Goal: Task Accomplishment & Management: Use online tool/utility

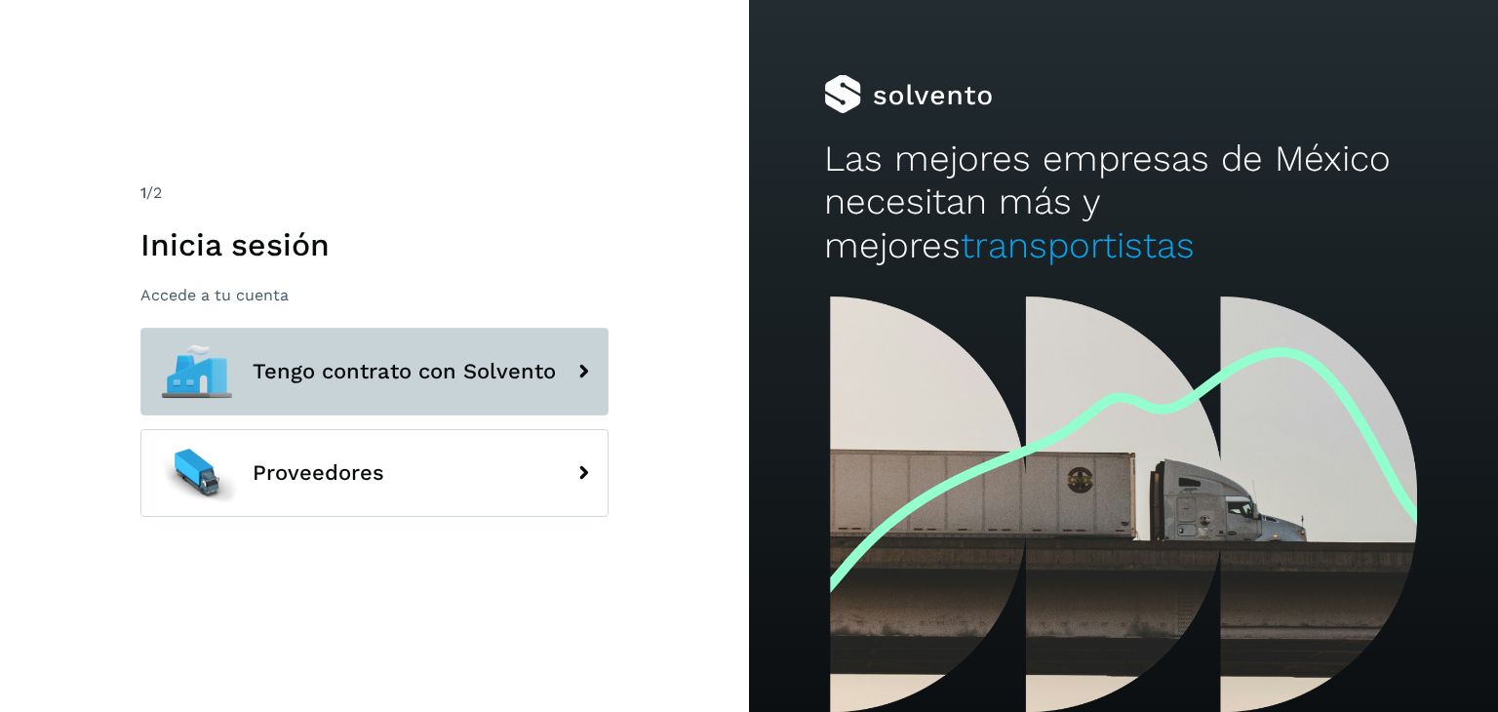
click at [366, 382] on span "Tengo contrato con Solvento" at bounding box center [404, 371] width 303 height 23
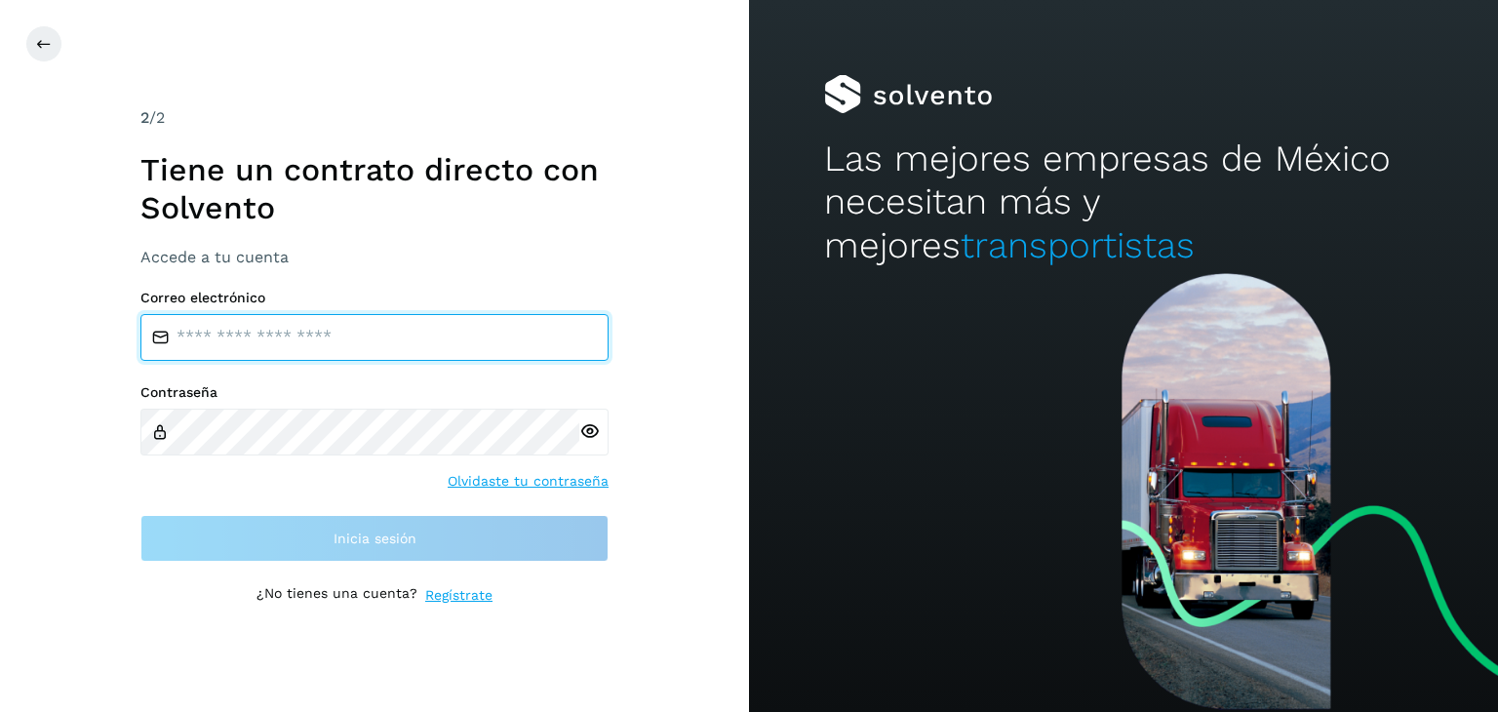
click at [206, 336] on input "email" at bounding box center [374, 337] width 468 height 47
click at [265, 345] on input "email" at bounding box center [374, 337] width 468 height 47
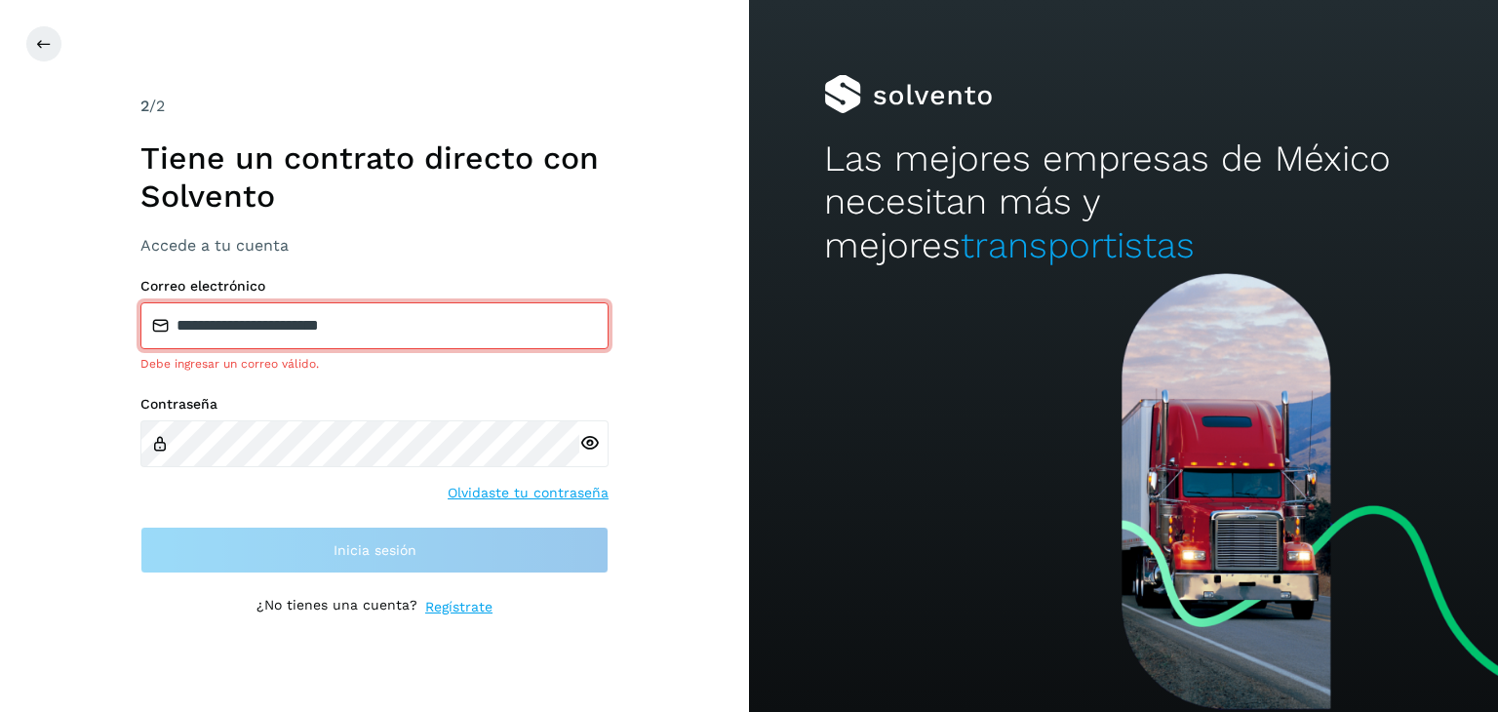
click at [172, 492] on div "Contraseña Olvidaste tu contraseña" at bounding box center [374, 449] width 468 height 106
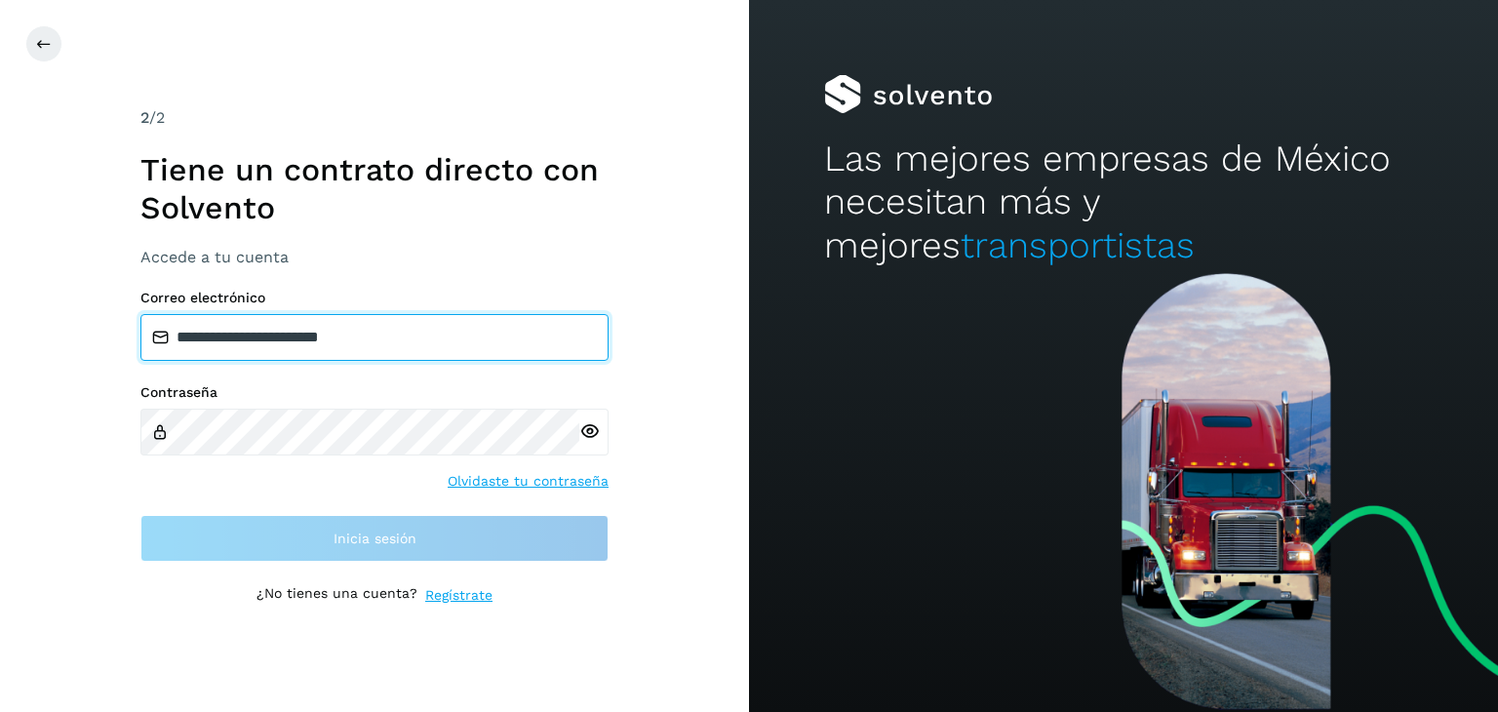
click at [423, 319] on input "**********" at bounding box center [374, 337] width 468 height 47
click at [394, 321] on input "**********" at bounding box center [374, 337] width 468 height 47
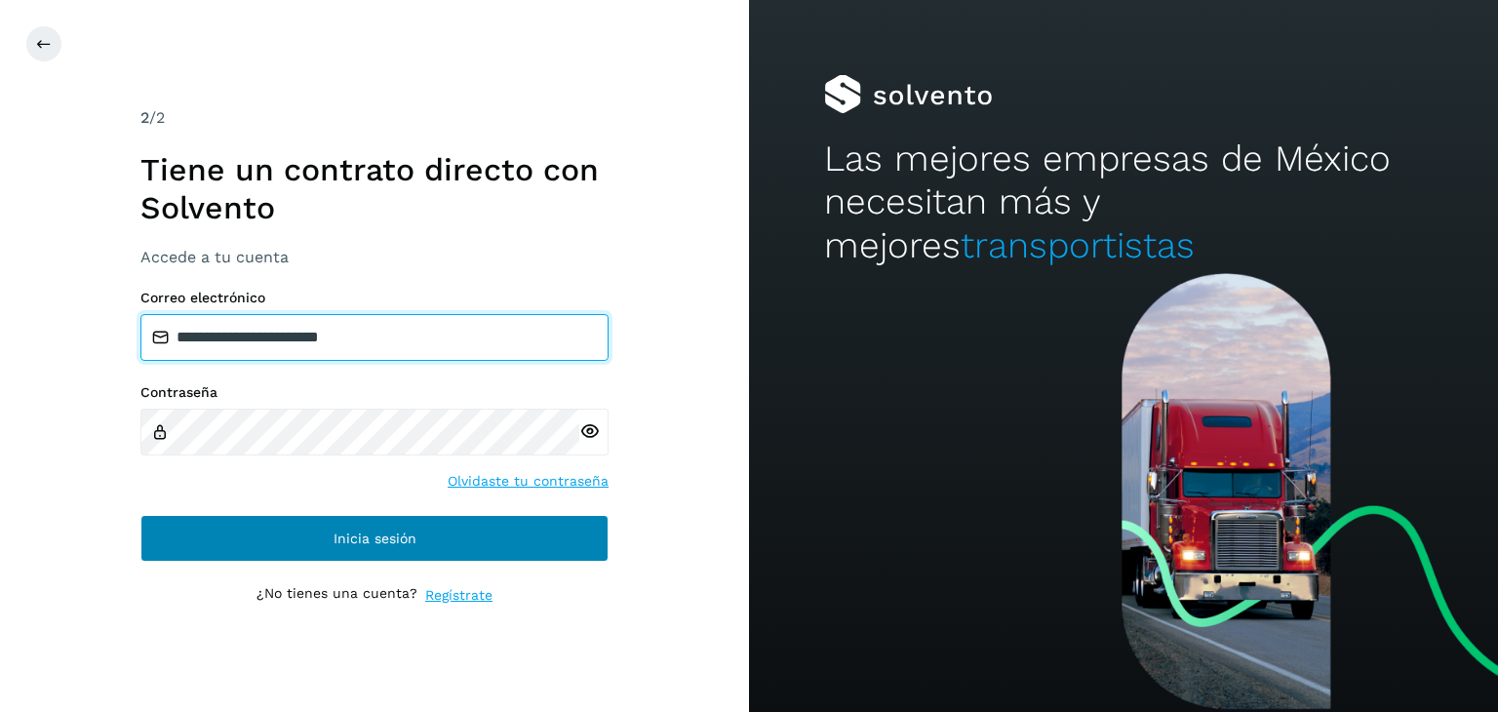
type input "**********"
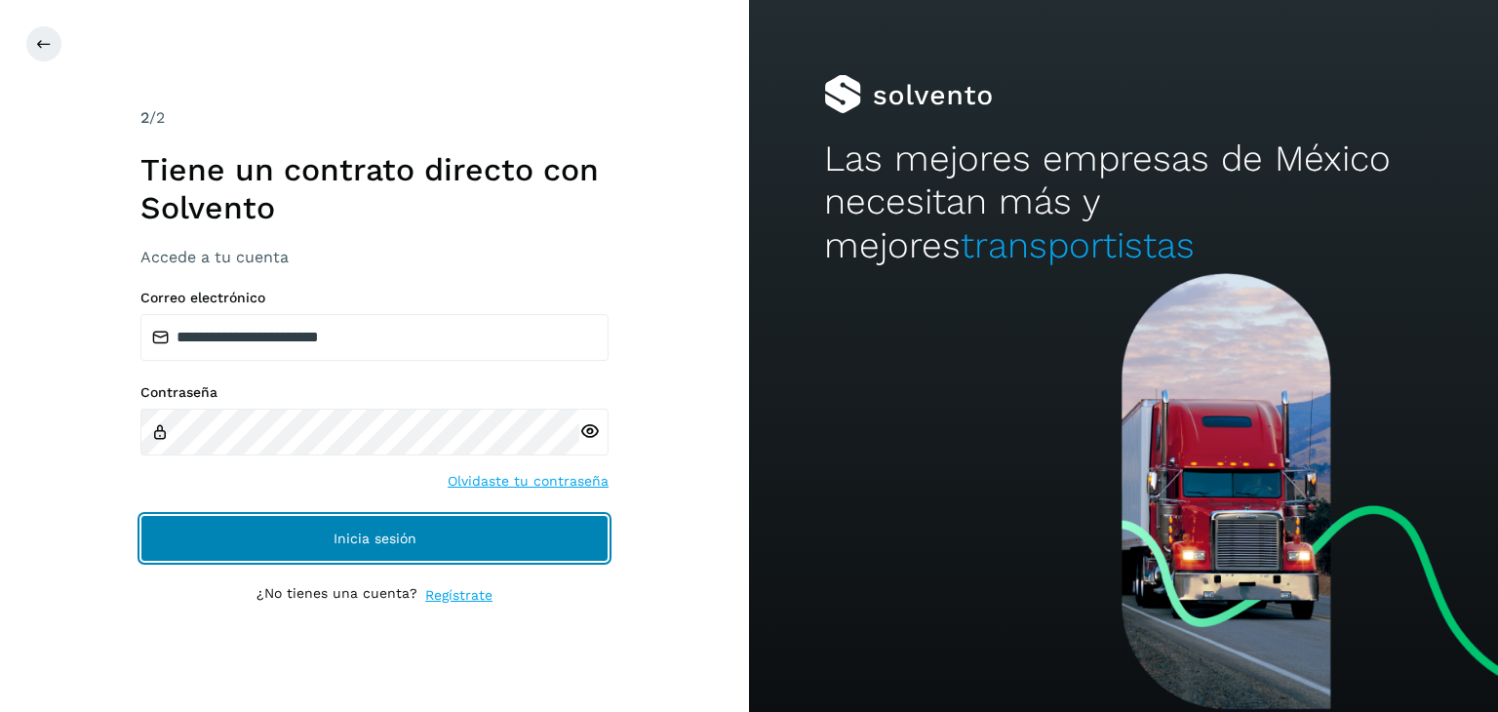
click at [359, 535] on span "Inicia sesión" at bounding box center [375, 538] width 83 height 14
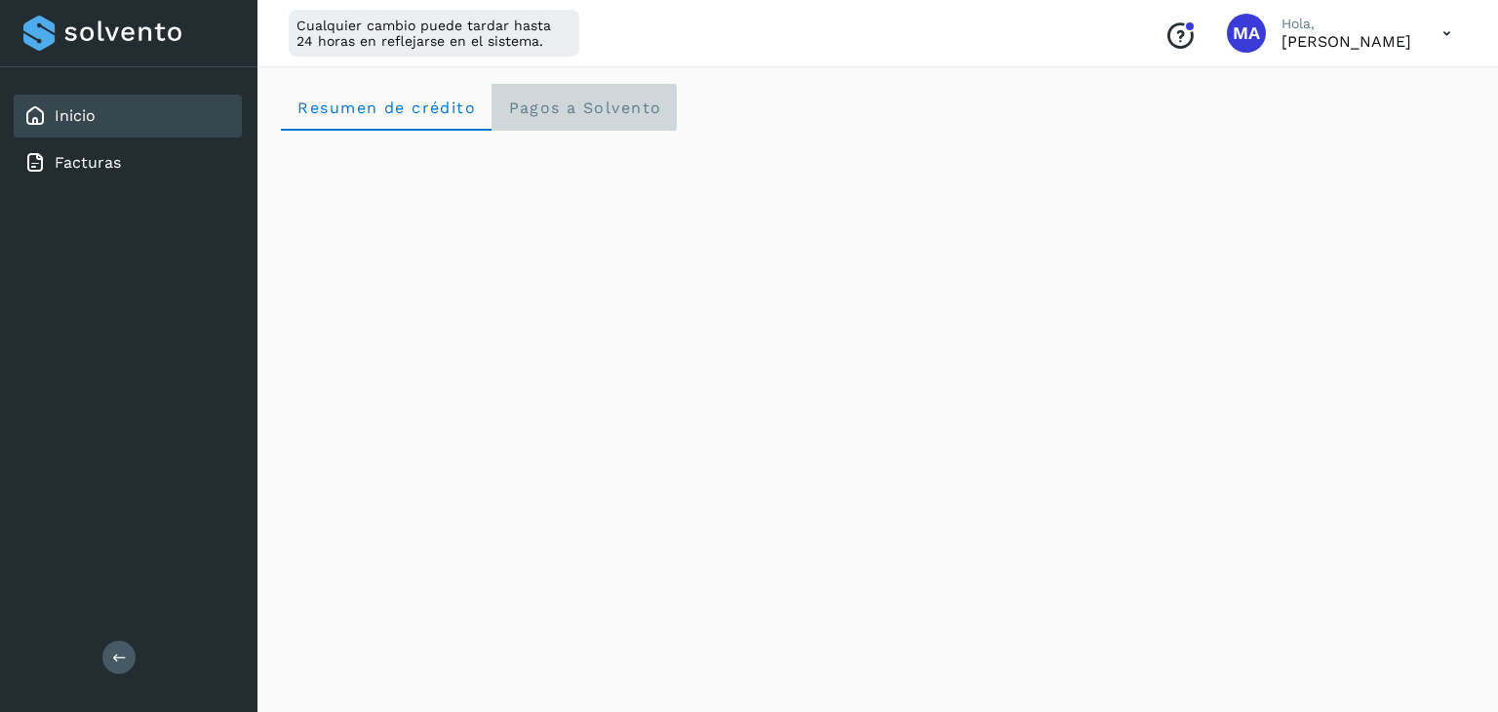
click at [581, 111] on span "Pagos a Solvento" at bounding box center [584, 107] width 154 height 19
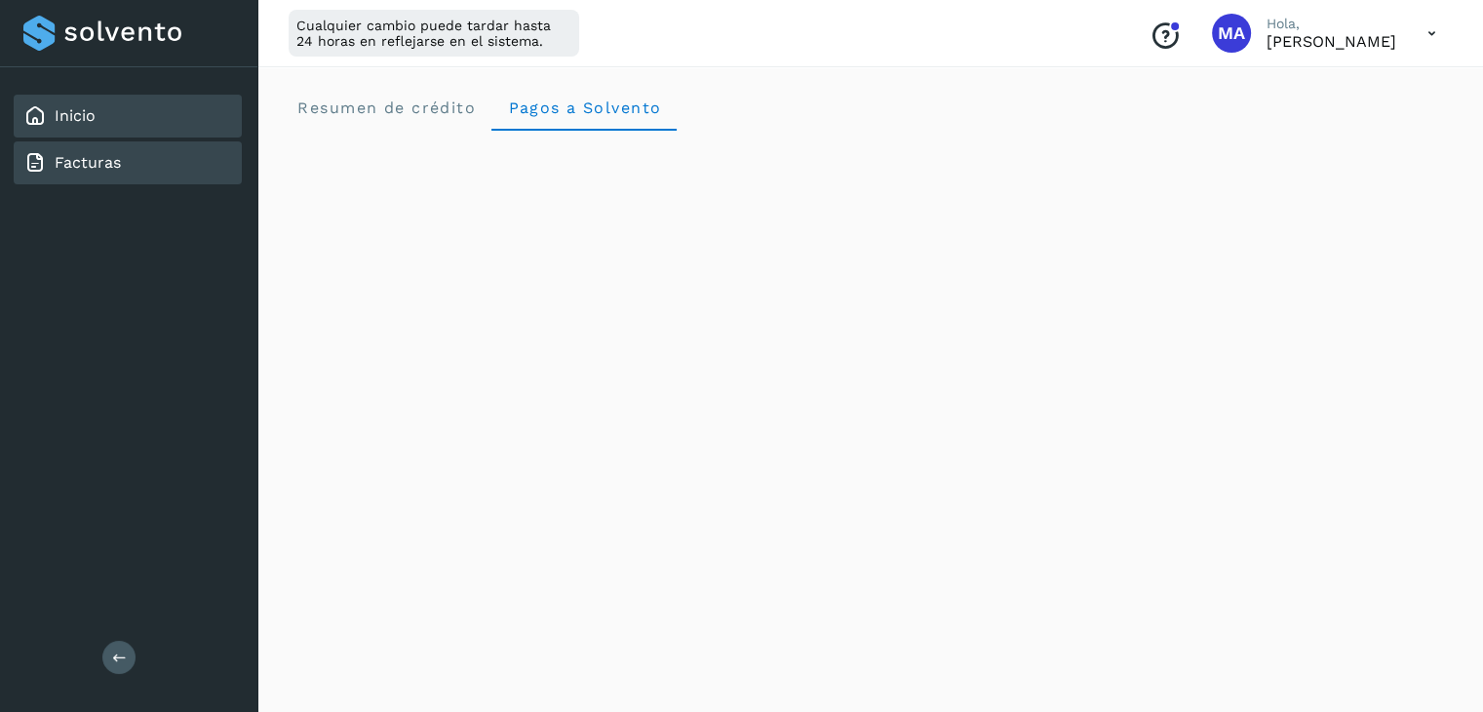
click at [98, 158] on link "Facturas" at bounding box center [88, 162] width 66 height 19
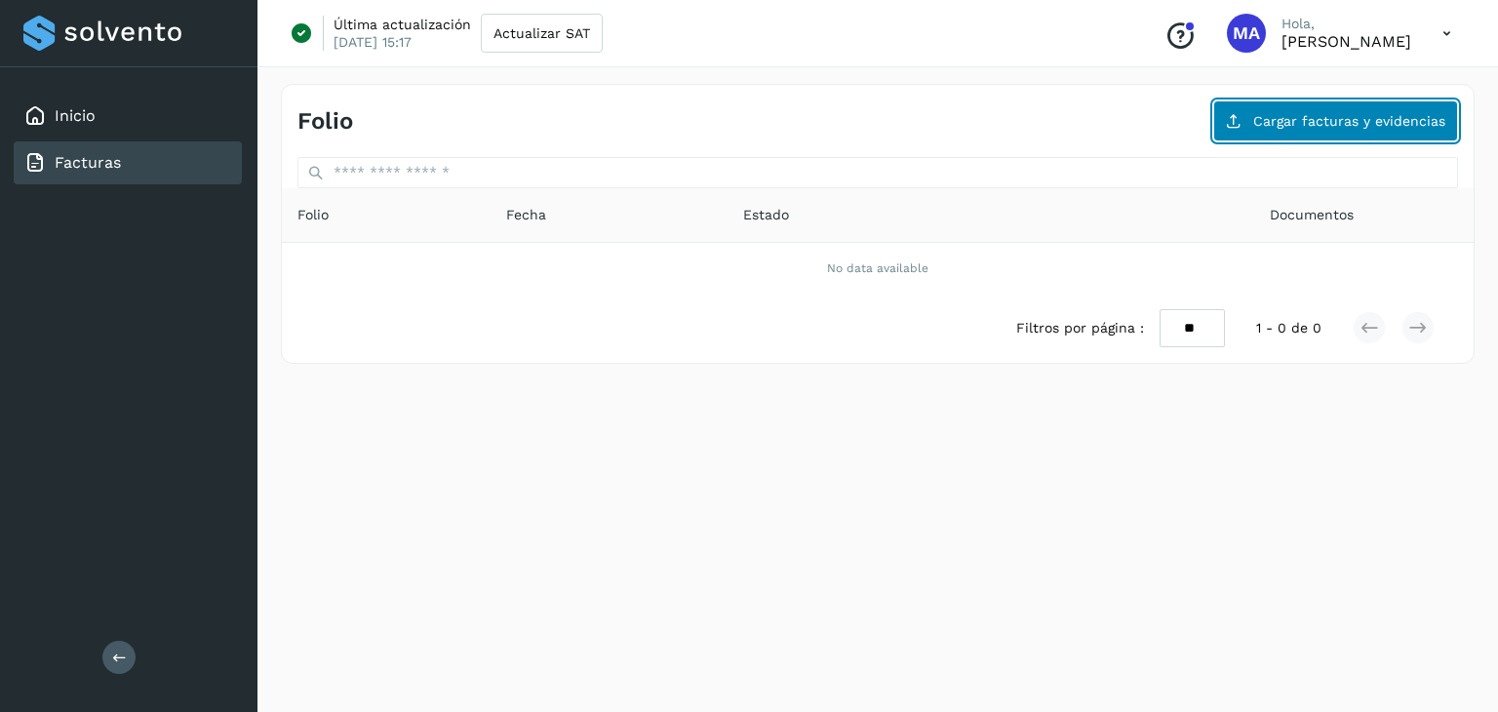
click at [1302, 126] on span "Cargar facturas y evidencias" at bounding box center [1349, 121] width 192 height 14
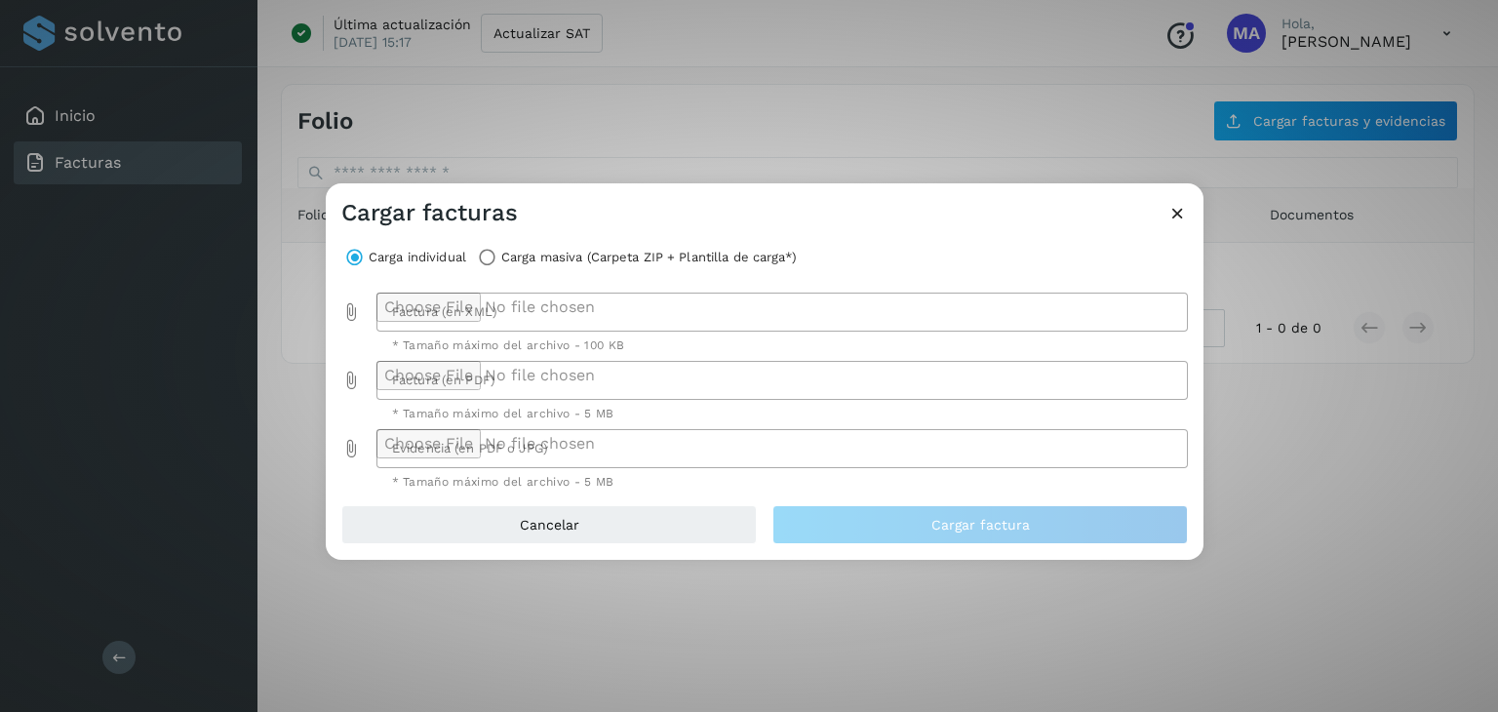
click at [451, 308] on div at bounding box center [776, 312] width 801 height 39
click at [465, 379] on div at bounding box center [776, 380] width 801 height 39
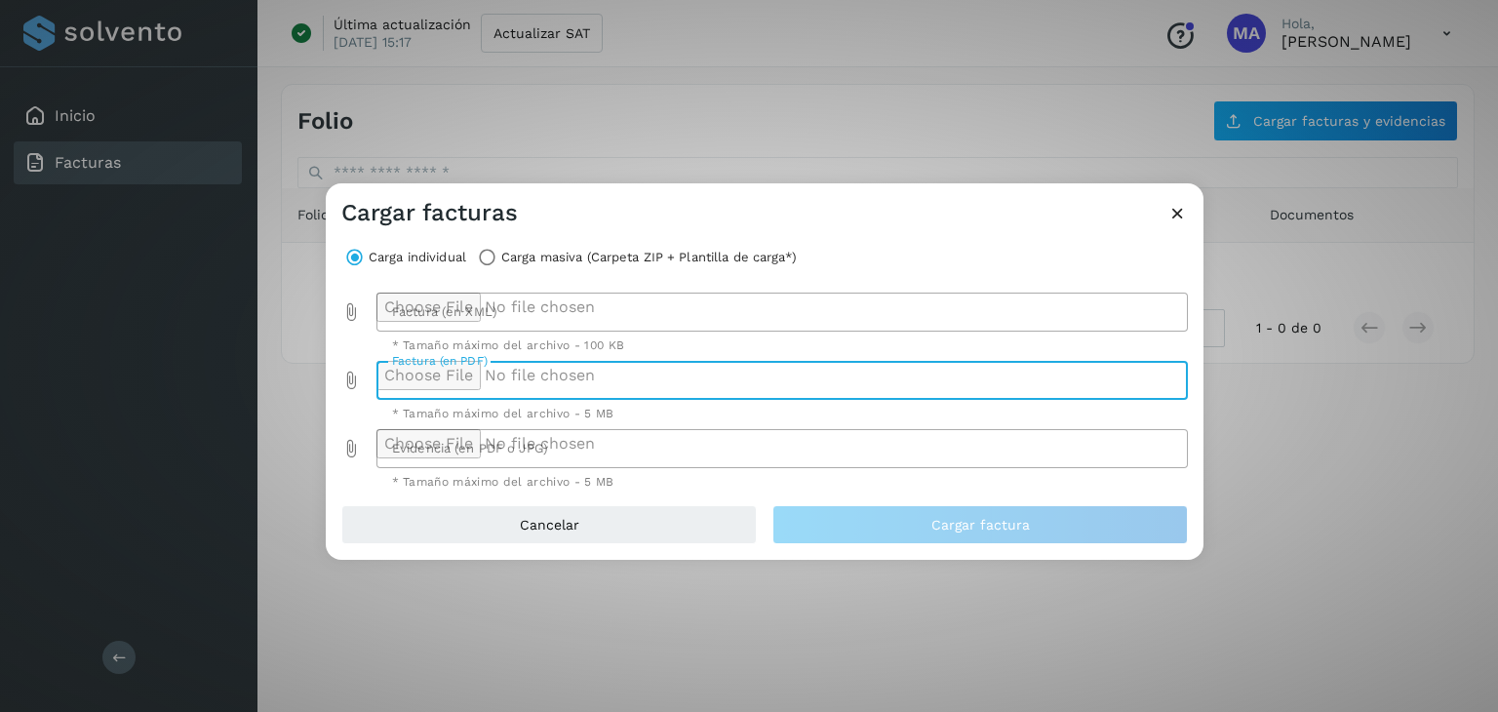
click at [492, 442] on div at bounding box center [776, 448] width 801 height 39
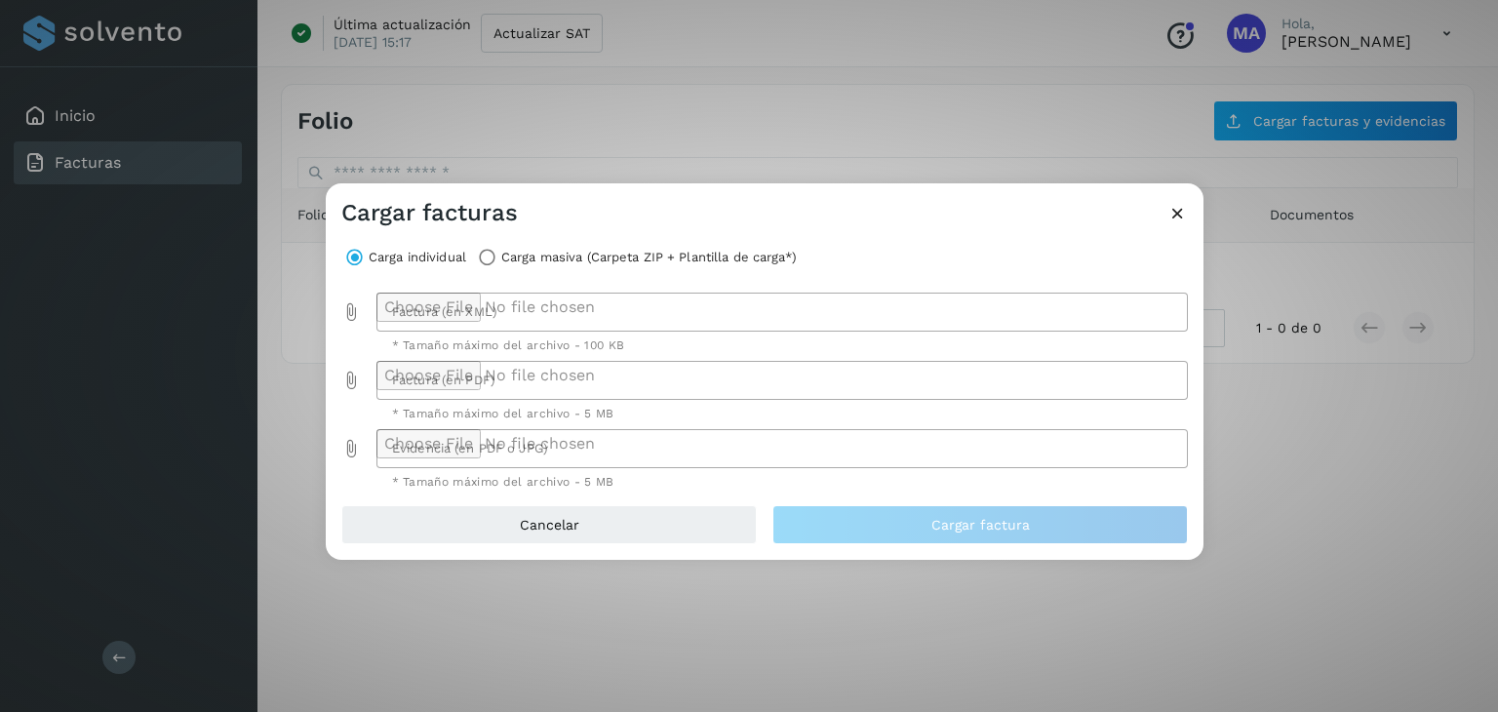
click at [1248, 559] on div "Cargar facturas Carga individual Carga masiva (Carpeta ZIP + Plantilla de carga…" at bounding box center [749, 356] width 1498 height 712
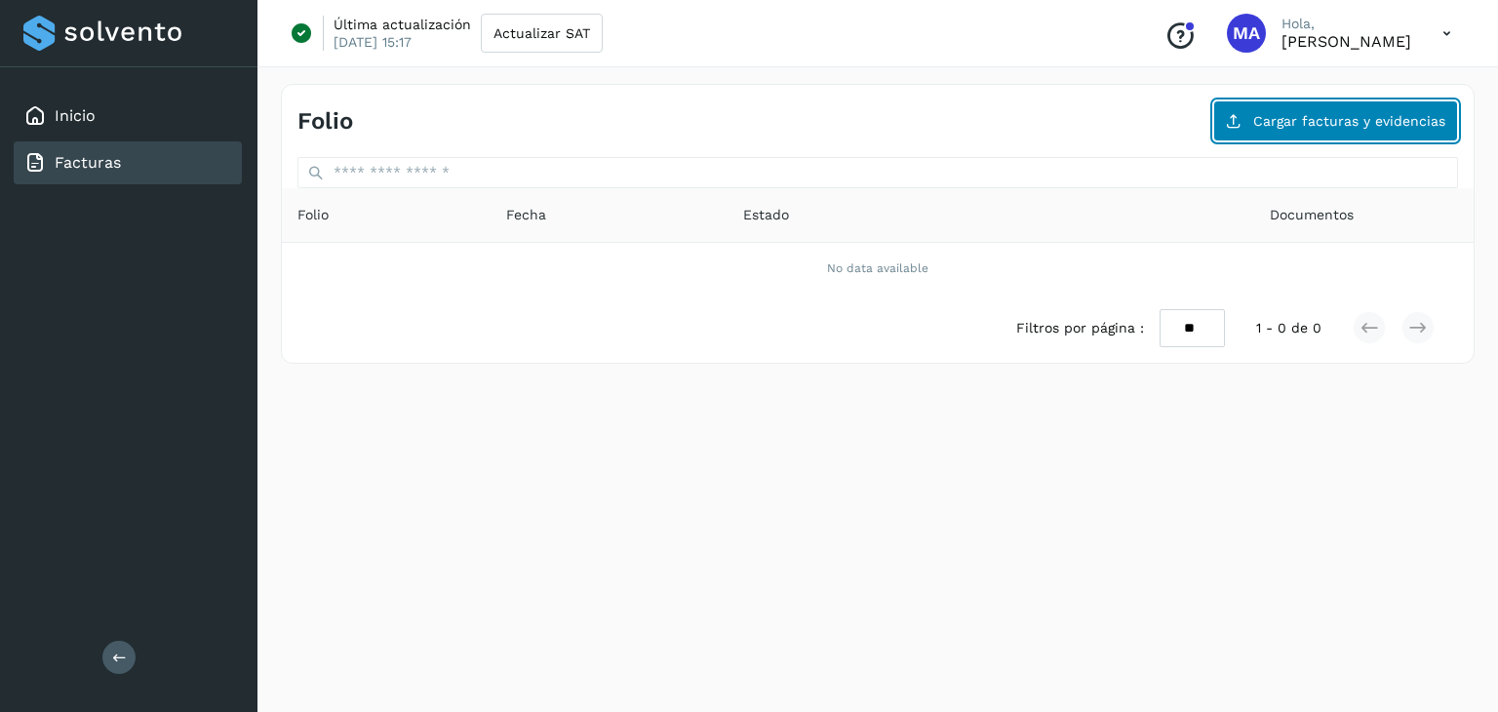
click at [1289, 123] on span "Cargar facturas y evidencias" at bounding box center [1349, 121] width 192 height 14
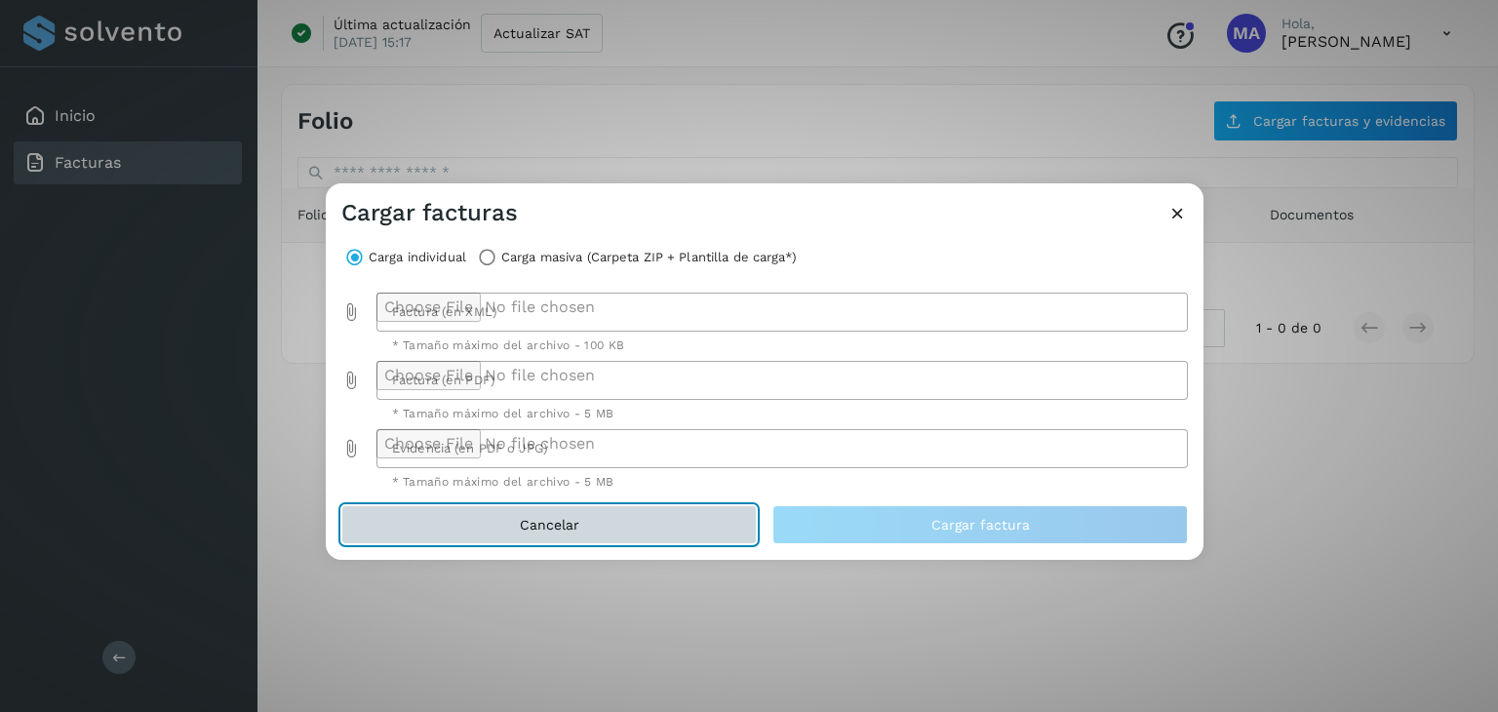
click at [688, 528] on button "Cancelar" at bounding box center [548, 524] width 415 height 39
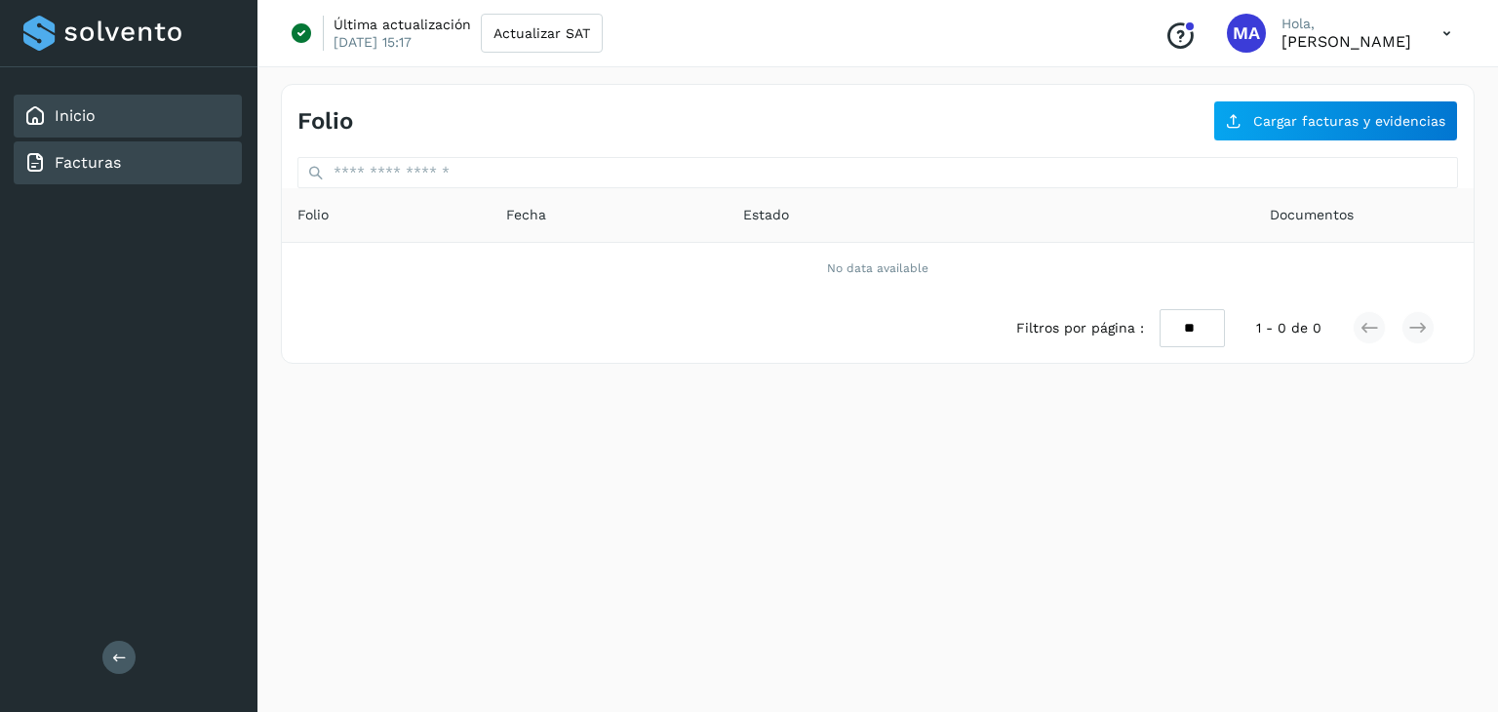
click at [95, 111] on div "Inicio" at bounding box center [128, 116] width 228 height 43
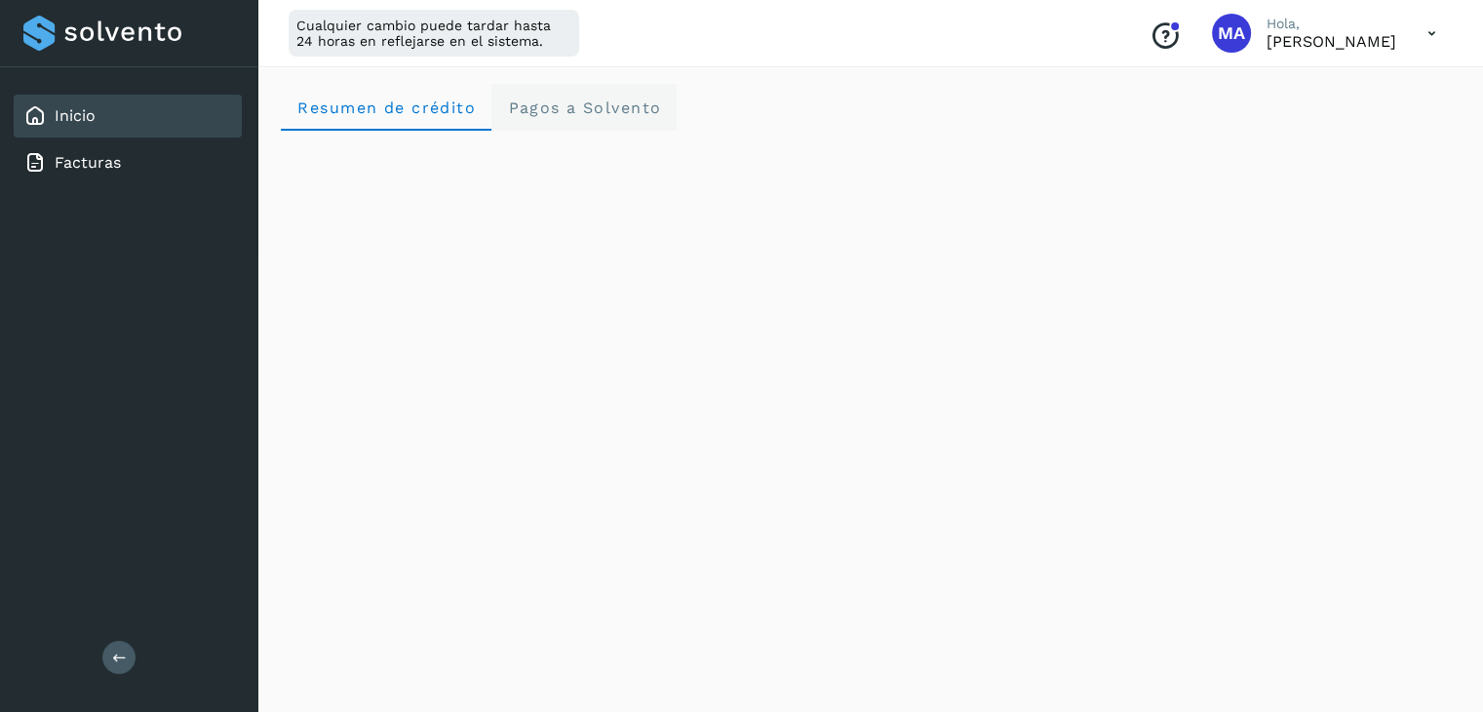
click at [582, 100] on span "Pagos a Solvento" at bounding box center [584, 107] width 154 height 19
